Goal: Information Seeking & Learning: Learn about a topic

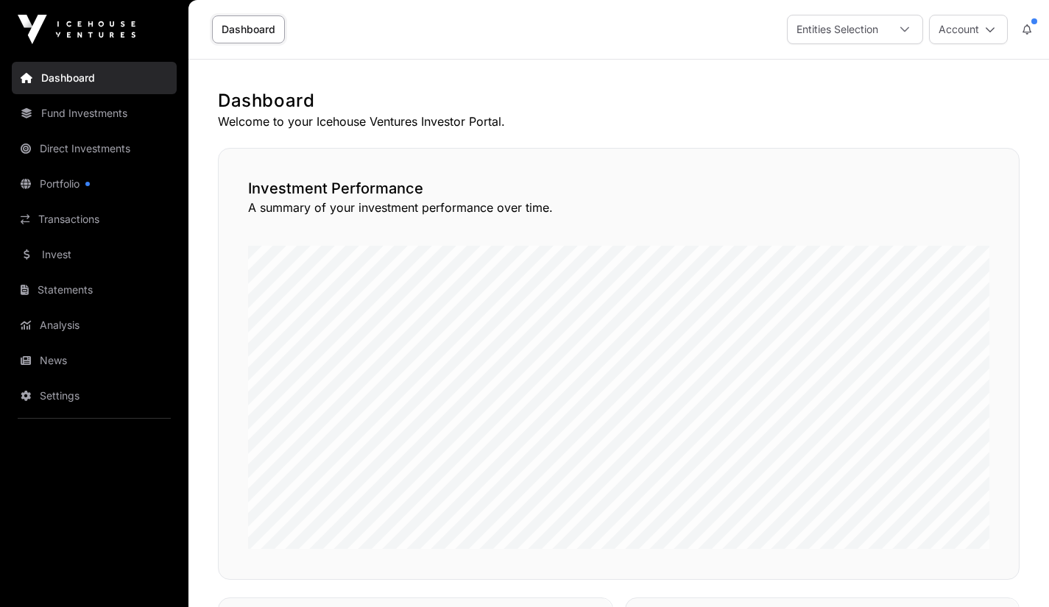
click at [53, 259] on link "Invest" at bounding box center [94, 254] width 165 height 32
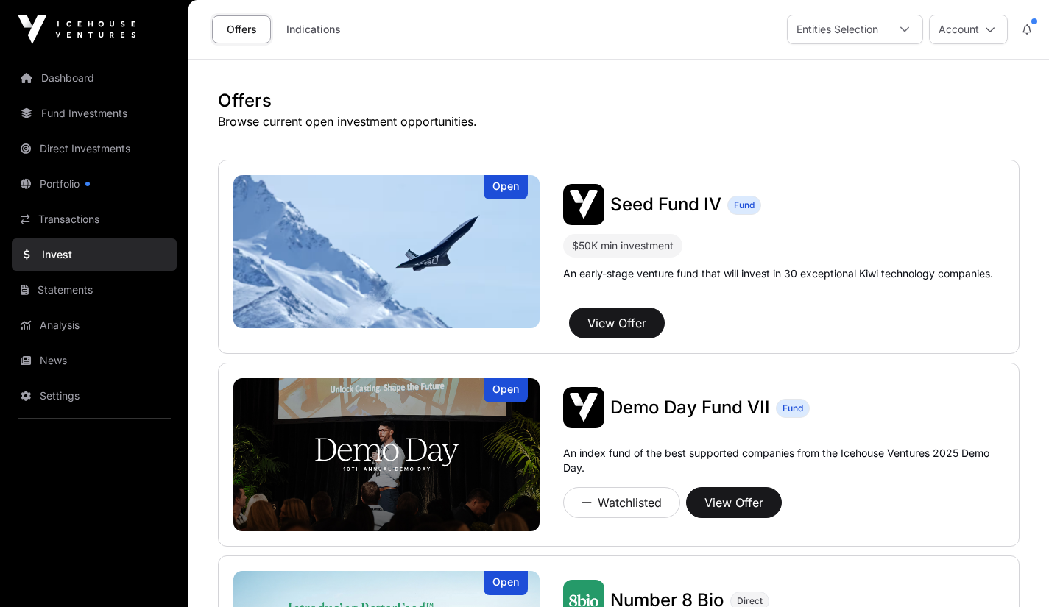
click at [64, 195] on link "Portfolio" at bounding box center [94, 184] width 165 height 32
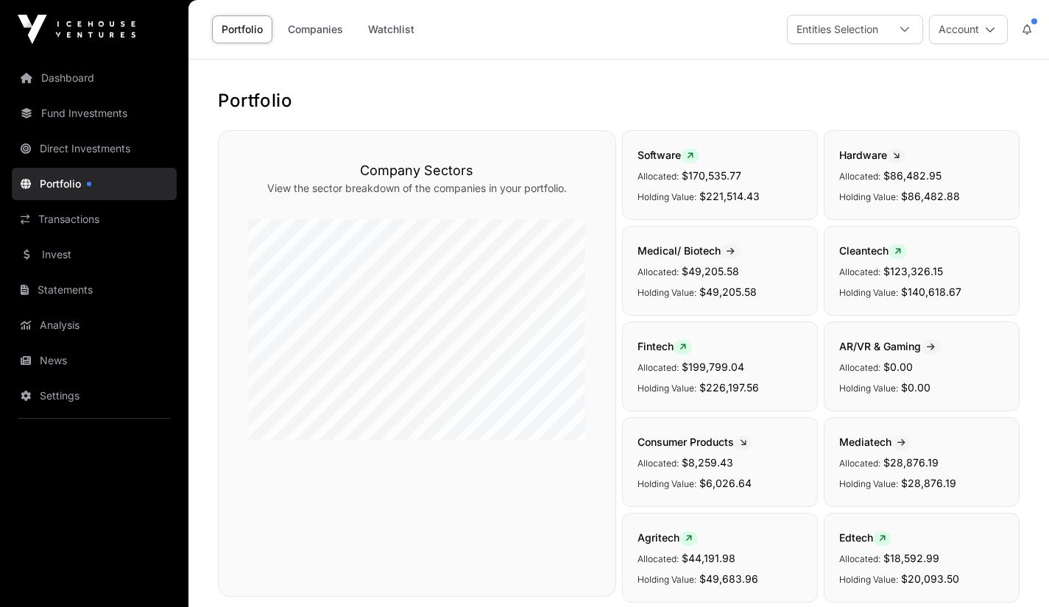
click at [327, 29] on link "Companies" at bounding box center [315, 29] width 74 height 28
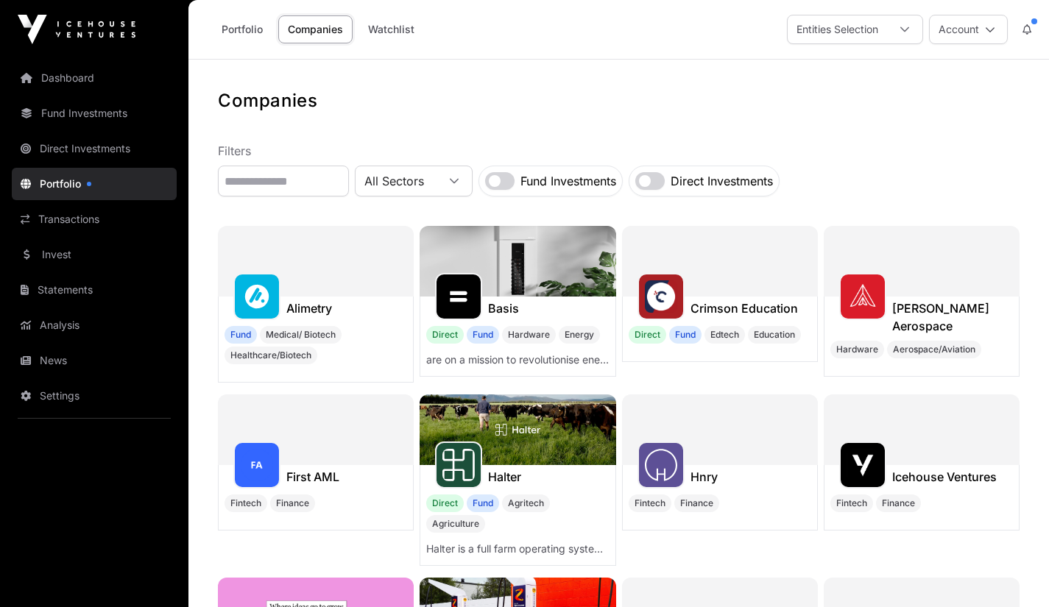
click at [325, 30] on link "Companies" at bounding box center [315, 29] width 74 height 28
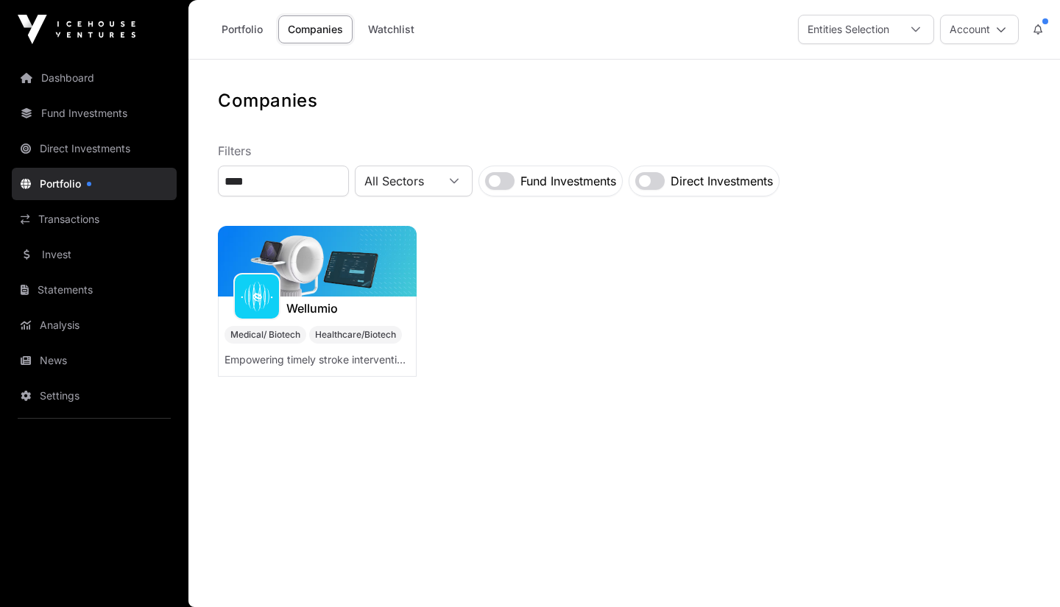
type input "****"
click at [294, 269] on img at bounding box center [317, 261] width 199 height 71
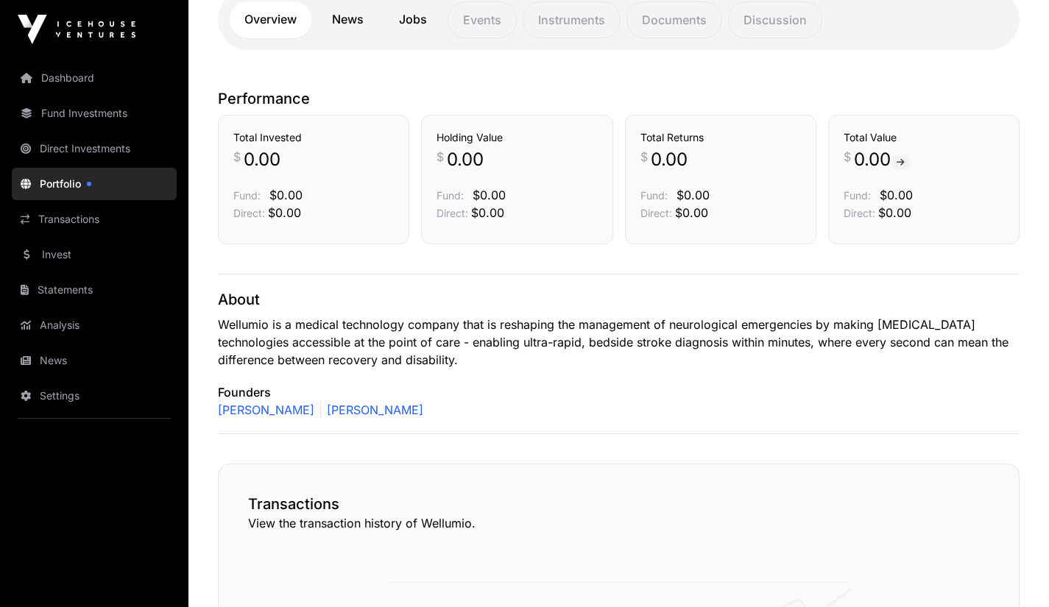
scroll to position [374, 0]
